Goal: Transaction & Acquisition: Purchase product/service

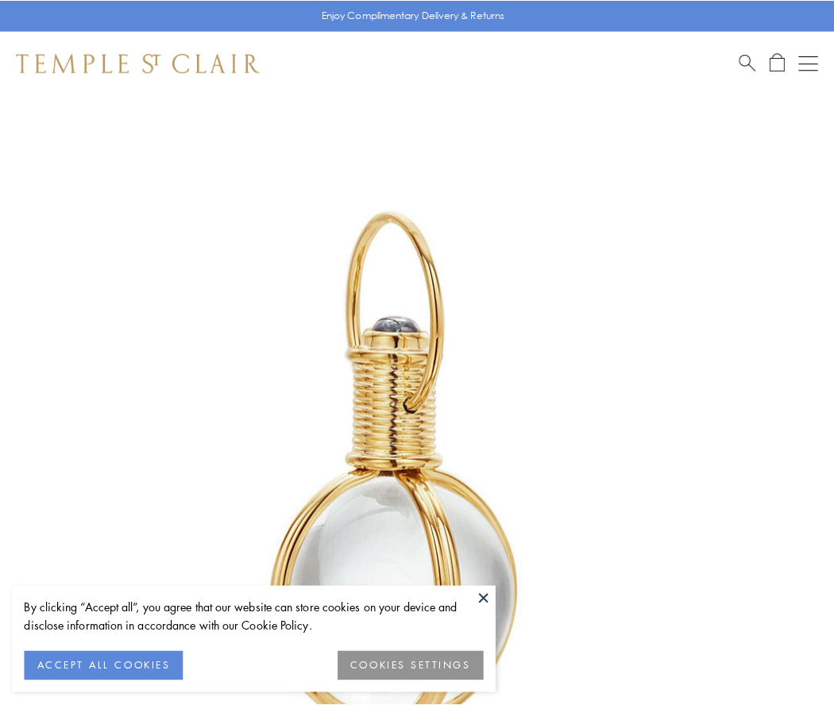
scroll to position [415, 0]
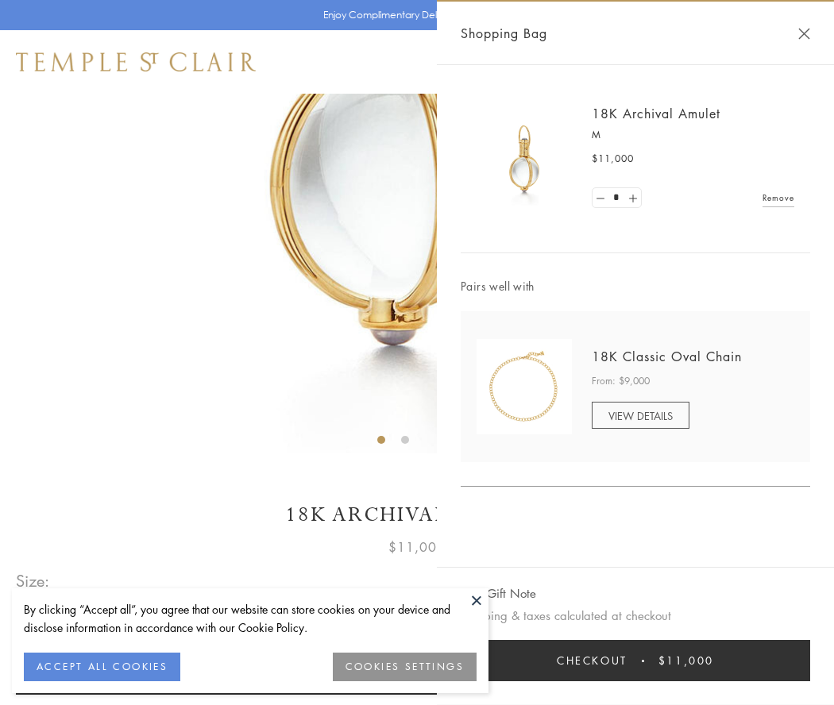
click at [636, 661] on button "Checkout $11,000" at bounding box center [636, 660] width 350 height 41
